Goal: Task Accomplishment & Management: Manage account settings

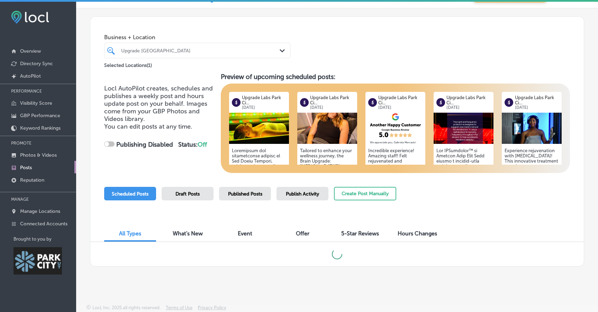
scroll to position [24, 0]
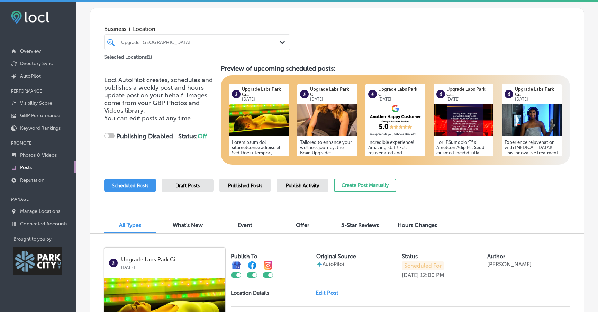
checkbox input "true"
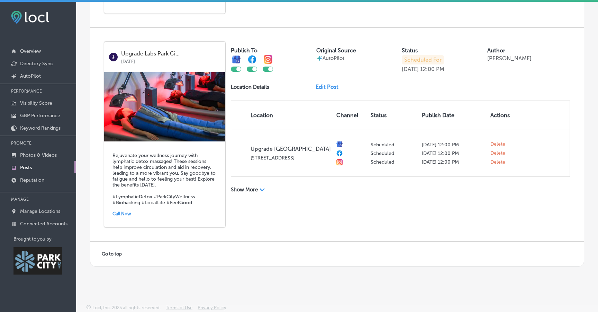
scroll to position [2, 0]
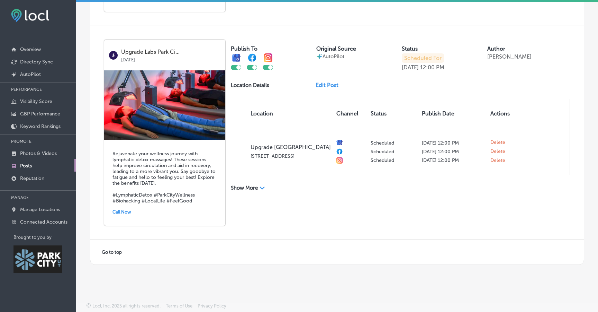
click at [442, 217] on div "Upgrade Labs Park Ci... Oct 31, 2025 Rejuvenate your wellness journey with lymp…" at bounding box center [337, 132] width 494 height 213
click at [331, 199] on div "Upgrade Labs Park Ci... Oct 31, 2025 Rejuvenate your wellness journey with lymp…" at bounding box center [337, 132] width 494 height 213
click at [540, 93] on div "Publish To Original Source AutoPilot Status Scheduled For Oct 31, 2025 12:00 PM…" at bounding box center [400, 117] width 339 height 155
click at [329, 88] on div "Publish To Original Source AutoPilot Status Scheduled For Oct 31, 2025 12:00 PM…" at bounding box center [400, 117] width 339 height 155
click at [326, 84] on link "Edit Post" at bounding box center [330, 85] width 28 height 7
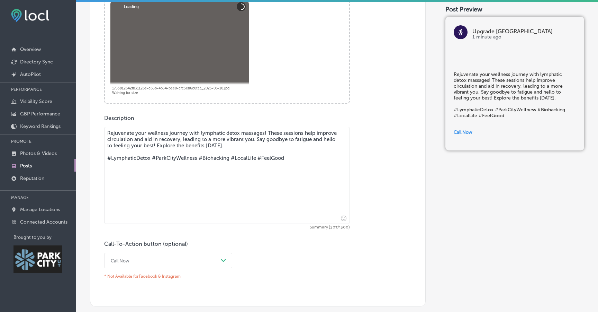
scroll to position [294, 0]
click at [196, 161] on textarea "Rejuvenate your wellness journey with lymphatic detox massages! These sessions …" at bounding box center [227, 173] width 246 height 97
click at [274, 162] on textarea "Rejuvenate your wellness journey with lymphatic detox massages! These sessions …" at bounding box center [227, 173] width 246 height 97
click at [201, 135] on textarea "Rejuvenate your wellness journey with lymphatic detox massages! These sessions …" at bounding box center [227, 173] width 246 height 97
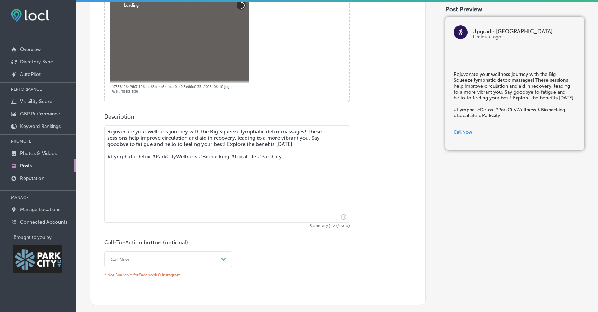
click at [267, 158] on textarea "Rejuvenate your wellness journey with the Big Squeeze lymphatic detox massages!…" at bounding box center [227, 173] width 246 height 97
type textarea "Rejuvenate your wellness journey with the Big Squeeze lymphatic detox massages!…"
click at [208, 267] on div "Call Now Path Created with Sketch." at bounding box center [168, 259] width 128 height 16
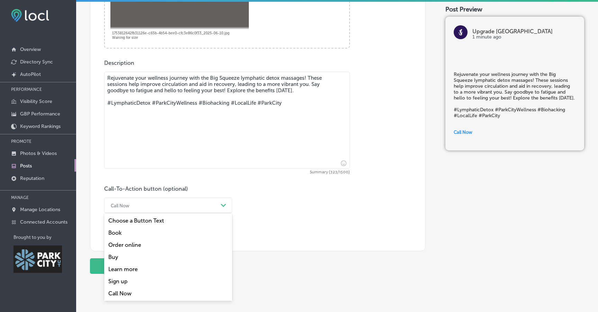
click at [169, 275] on div "Learn more" at bounding box center [168, 269] width 128 height 12
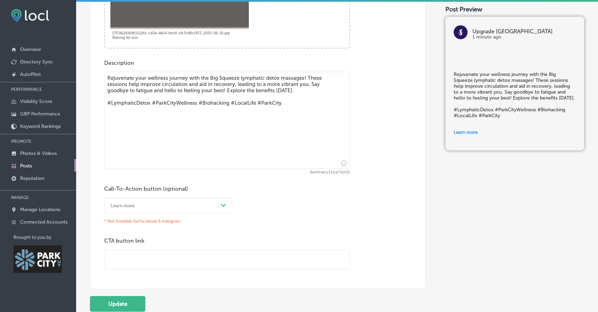
click at [194, 263] on input "text" at bounding box center [227, 259] width 245 height 19
paste input "[URL][DOMAIN_NAME]"
type input "[URL][DOMAIN_NAME]"
click at [123, 303] on button "Update" at bounding box center [117, 304] width 55 height 16
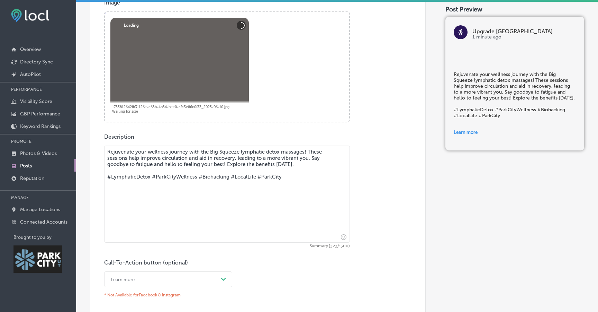
scroll to position [273, 0]
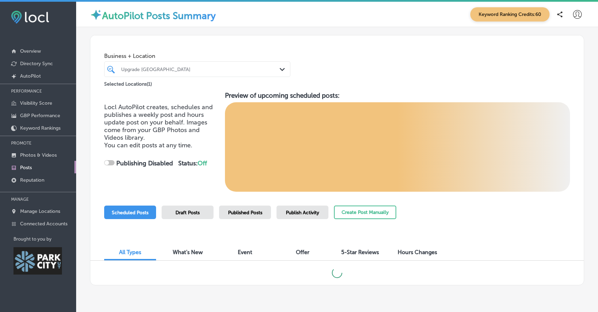
checkbox input "true"
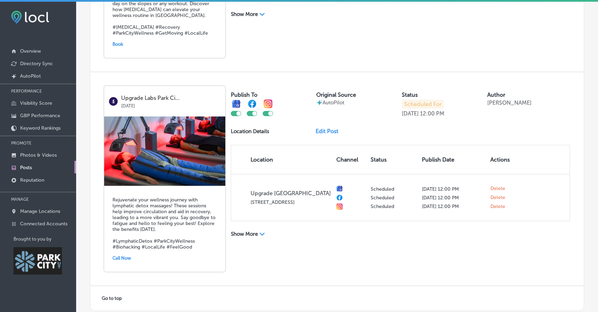
scroll to position [1329, 0]
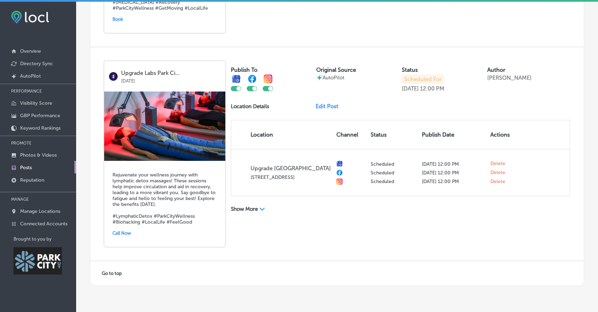
click at [338, 109] on link "Edit Post" at bounding box center [330, 106] width 28 height 7
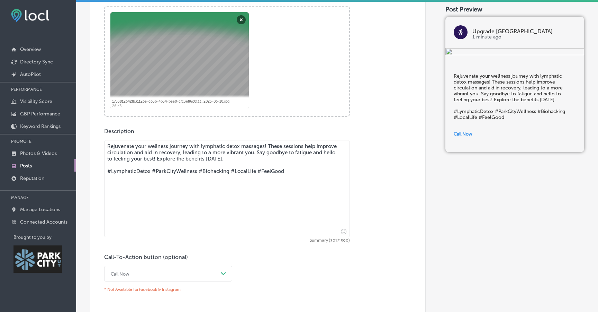
scroll to position [282, 0]
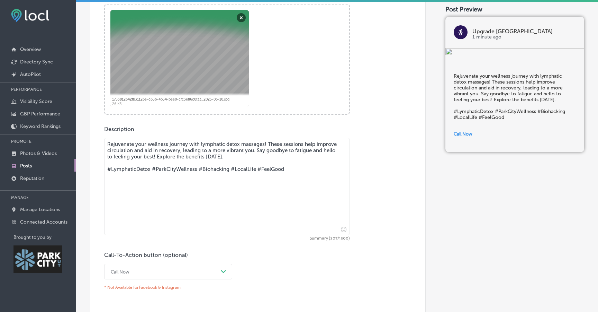
click at [275, 174] on textarea "Rejuvenate your wellness journey with lymphatic detox massages! These sessions …" at bounding box center [227, 186] width 246 height 97
click at [199, 145] on textarea "Rejuvenate your wellness journey with lymphatic detox massages! These sessions …" at bounding box center [227, 186] width 246 height 97
type textarea "Rejuvenate your wellness journey with Big Squeeze lymphatic detox massages! The…"
click at [204, 279] on div "Call Now Path Created with Sketch." at bounding box center [168, 272] width 128 height 16
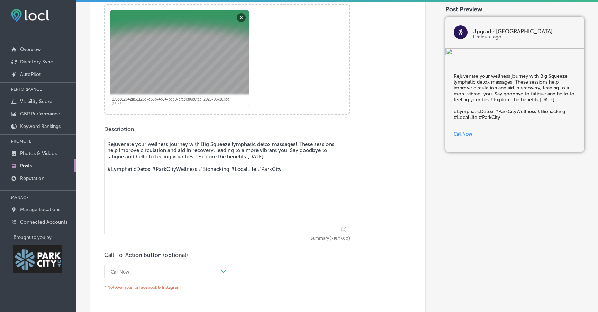
scroll to position [348, 0]
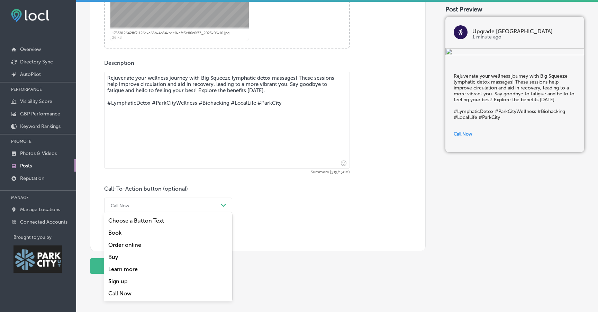
click at [162, 275] on div "Learn more" at bounding box center [168, 269] width 128 height 12
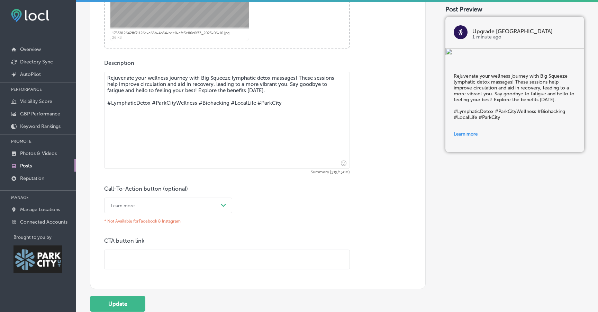
click at [164, 256] on input "text" at bounding box center [227, 259] width 245 height 19
paste input "[URL][DOMAIN_NAME]"
type input "[URL][DOMAIN_NAME]"
click at [108, 309] on button "Update" at bounding box center [117, 304] width 55 height 16
click at [179, 213] on div "Learn more Path Created with Sketch." at bounding box center [168, 205] width 128 height 16
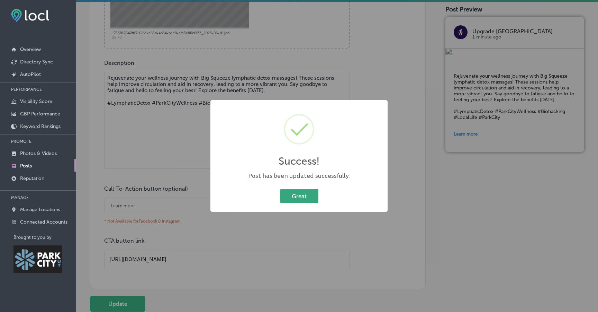
click at [299, 199] on button "Great" at bounding box center [299, 196] width 38 height 14
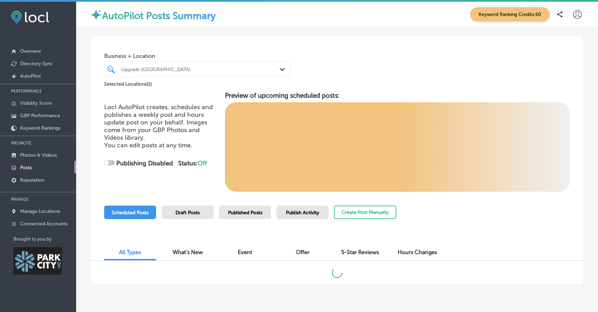
checkbox input "true"
